Goal: Transaction & Acquisition: Book appointment/travel/reservation

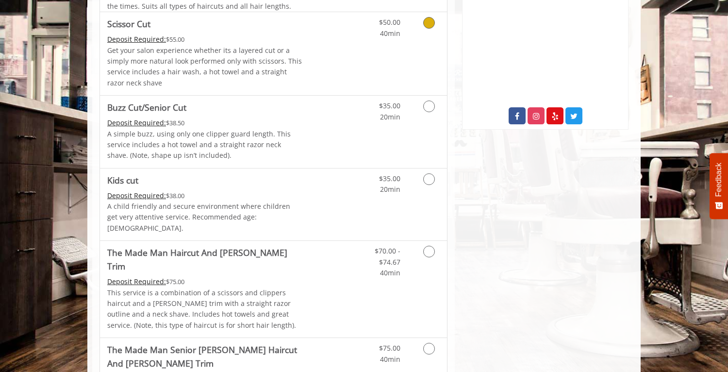
scroll to position [506, 0]
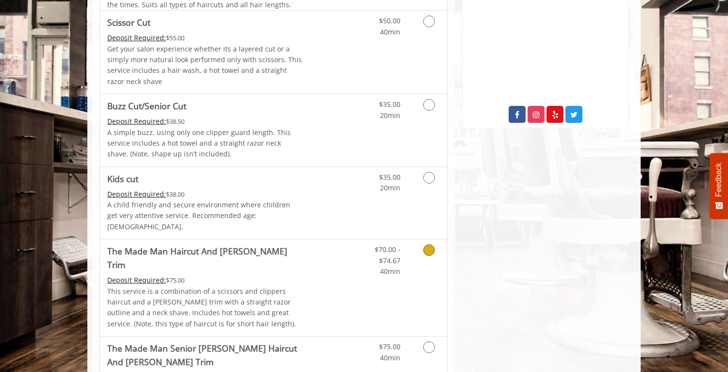
click at [337, 282] on link "Discounted Price" at bounding box center [332, 287] width 58 height 97
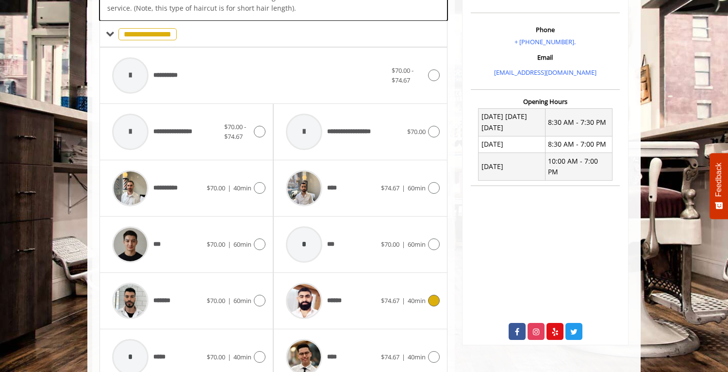
scroll to position [296, 0]
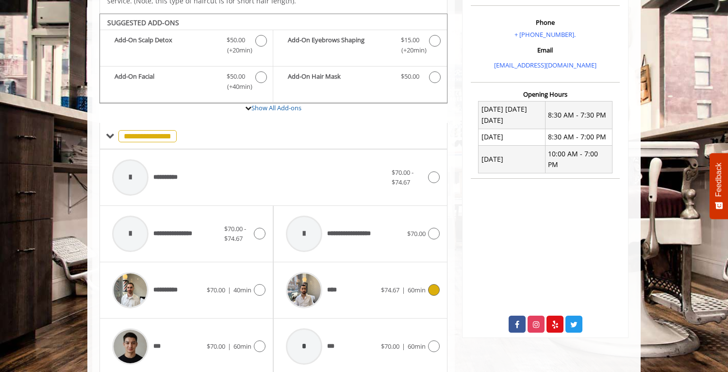
click at [337, 282] on span "****" at bounding box center [312, 290] width 63 height 46
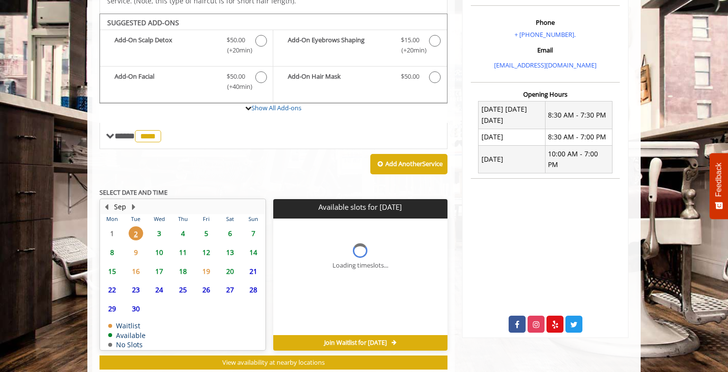
scroll to position [308, 0]
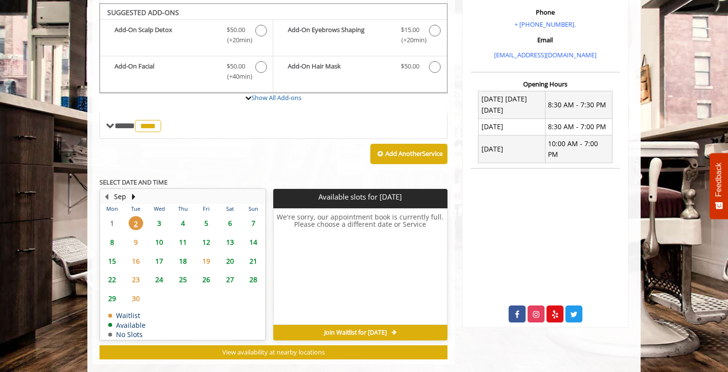
click at [155, 216] on span "3" at bounding box center [159, 223] width 15 height 14
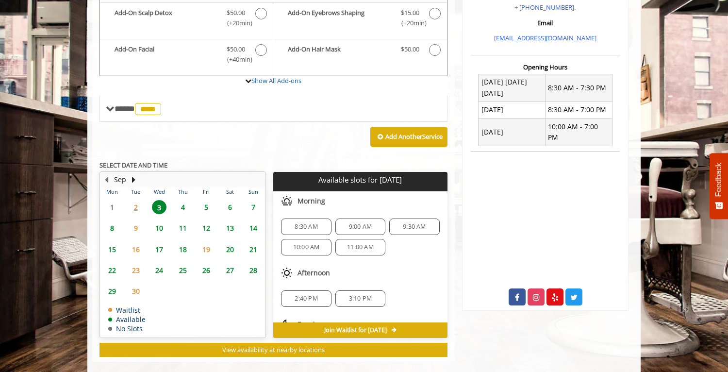
click at [139, 200] on span "2" at bounding box center [136, 207] width 15 height 14
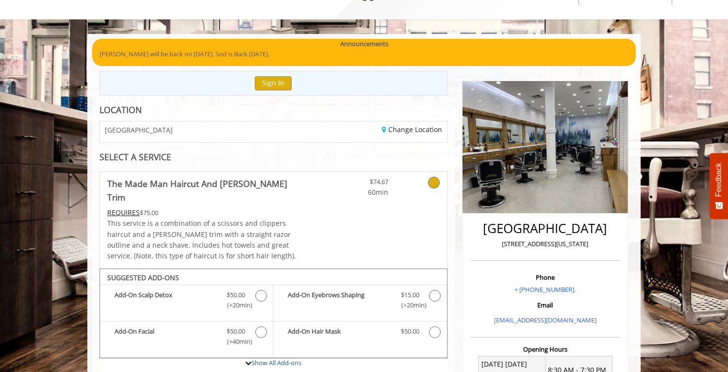
scroll to position [35, 0]
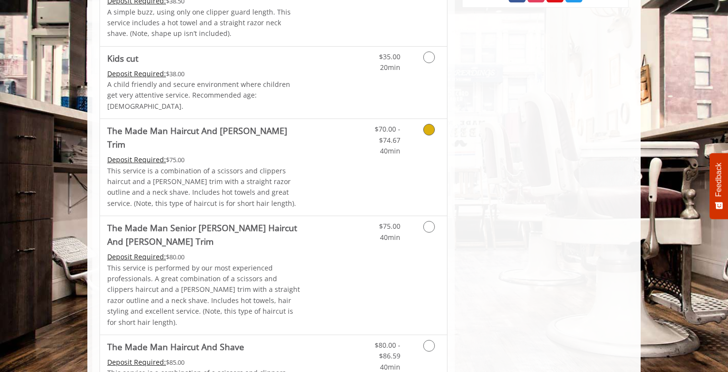
click at [247, 154] on div "Deposit Required: $75.00" at bounding box center [204, 159] width 195 height 11
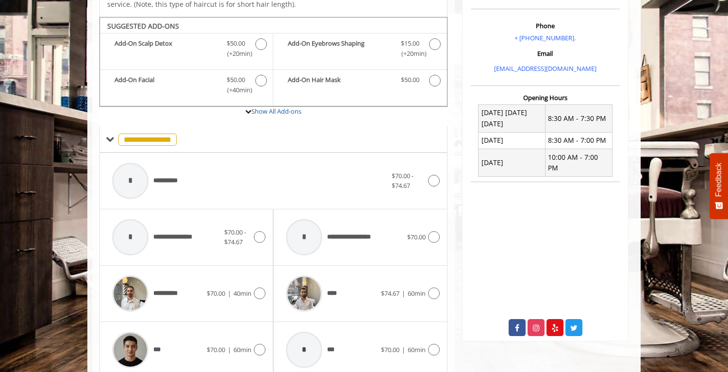
scroll to position [296, 0]
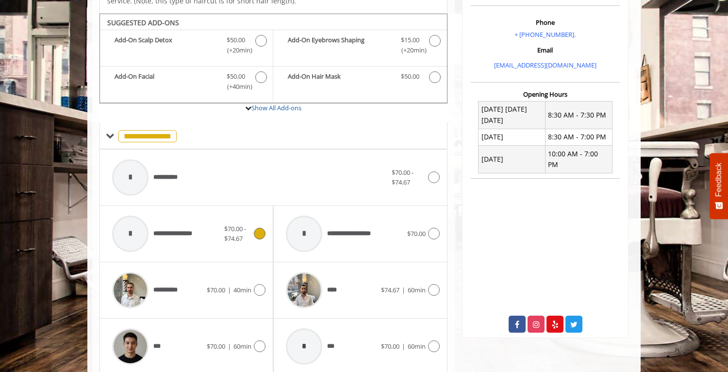
click at [209, 215] on div "**********" at bounding box center [165, 234] width 117 height 46
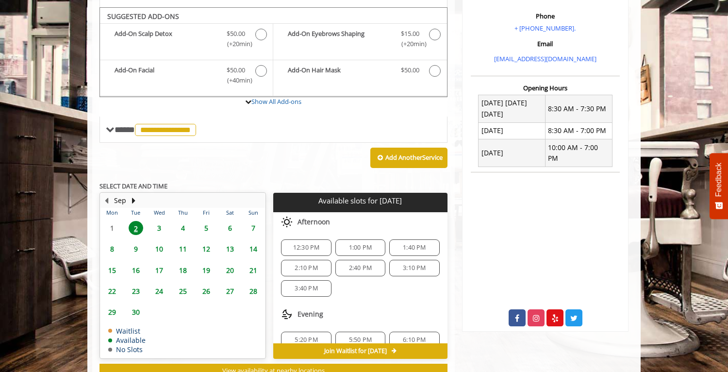
scroll to position [296, 0]
